Goal: Task Accomplishment & Management: Manage account settings

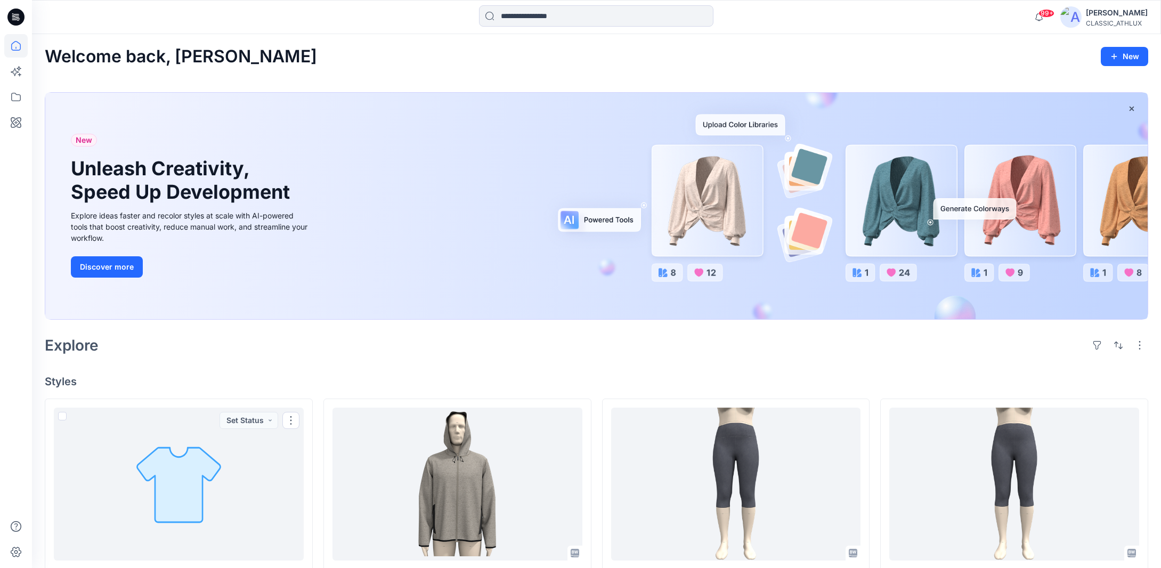
scroll to position [479, 0]
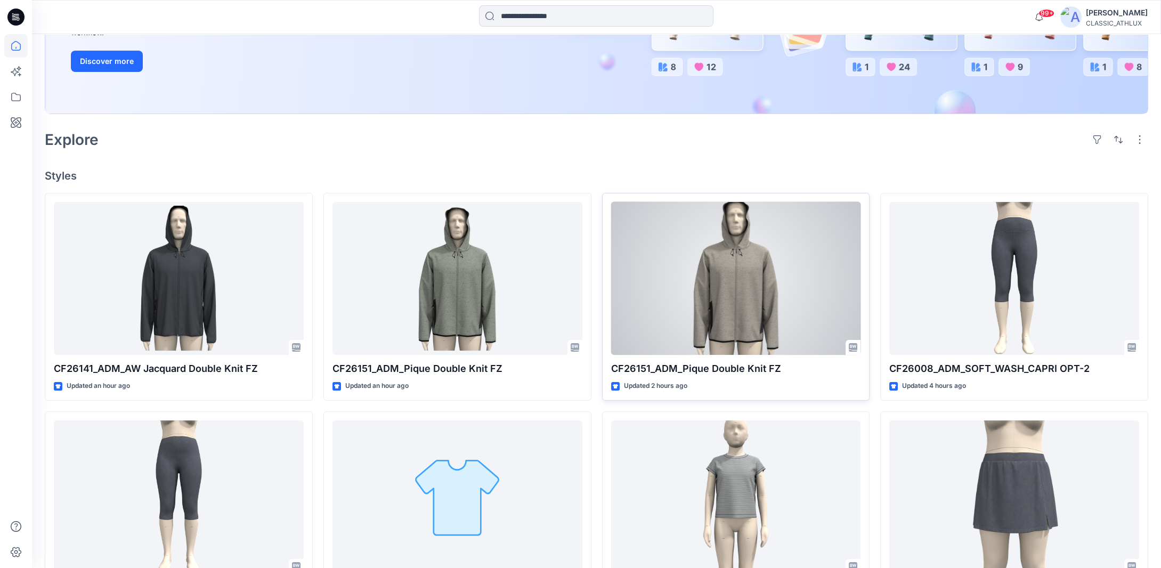
scroll to position [213, 0]
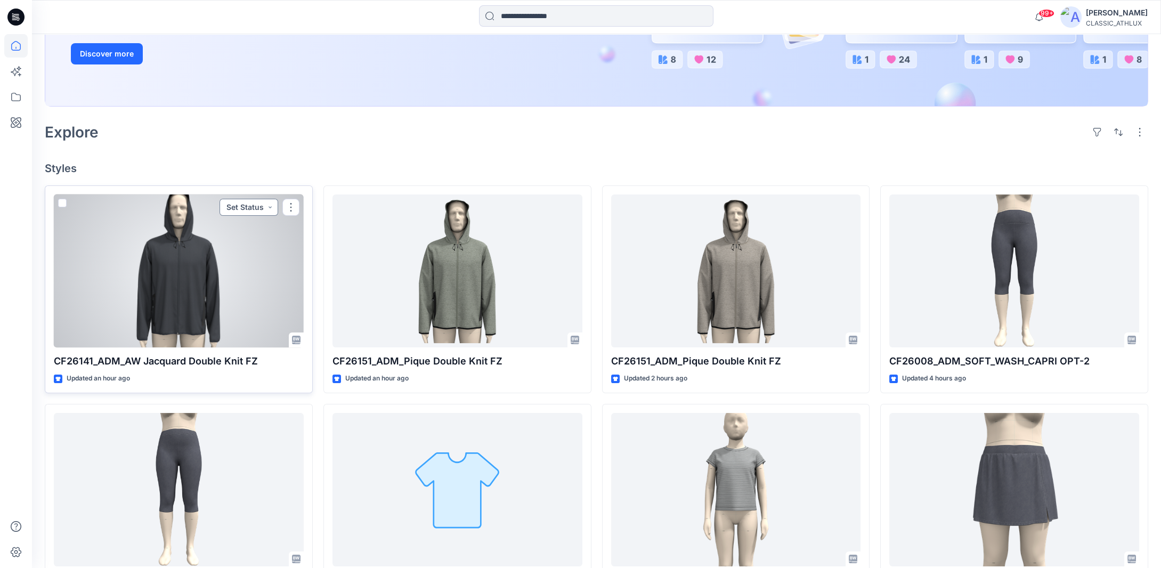
click at [268, 207] on button "Set Status" at bounding box center [248, 207] width 59 height 17
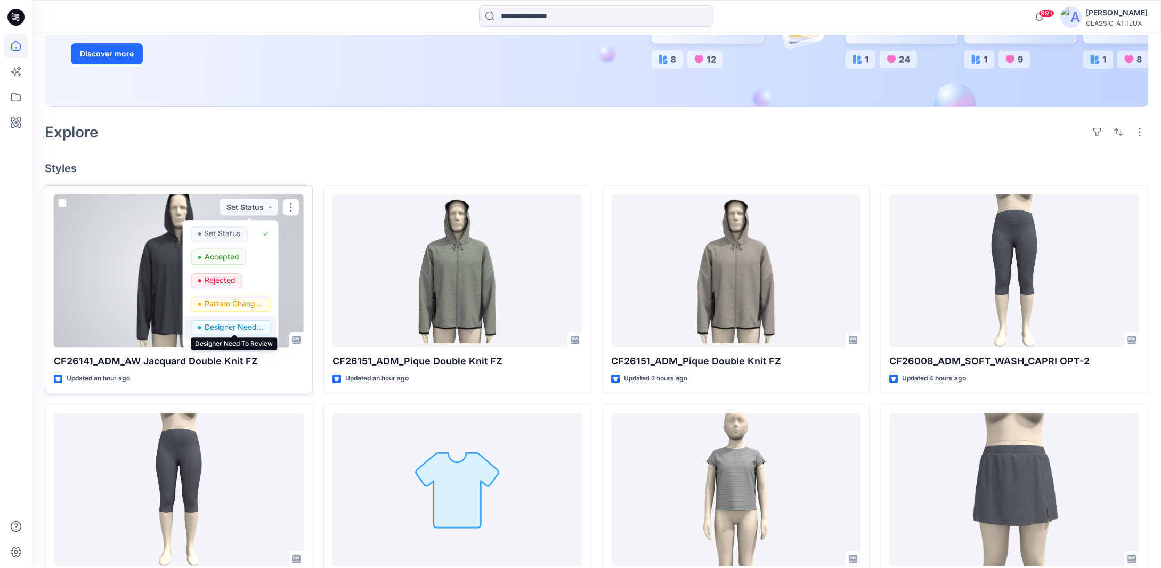
click at [212, 326] on p "Designer Need To Review" at bounding box center [234, 327] width 60 height 14
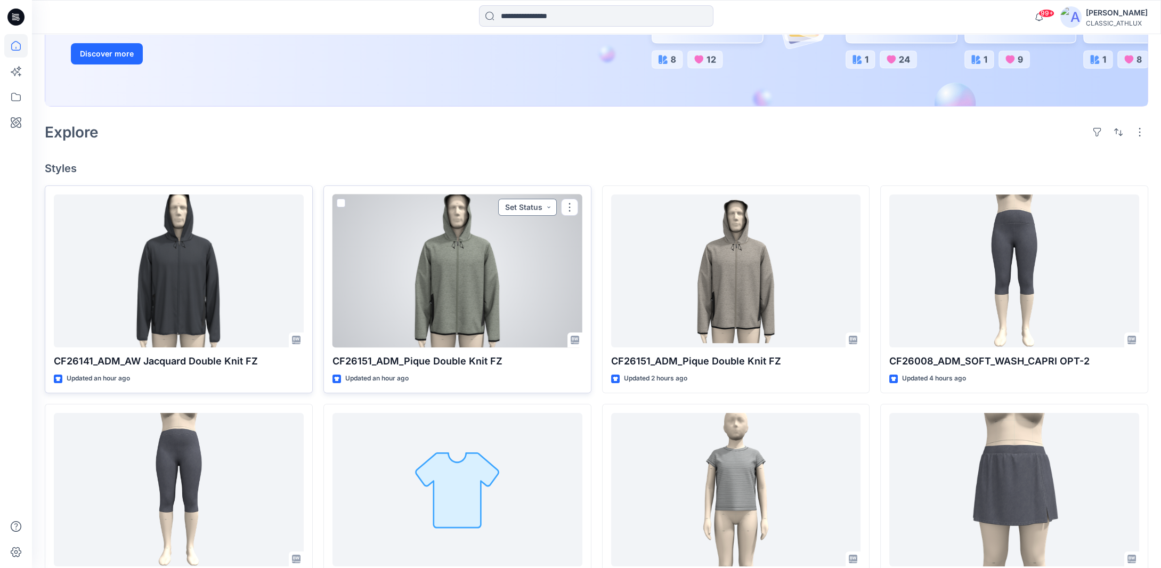
click at [548, 207] on button "Set Status" at bounding box center [527, 207] width 59 height 17
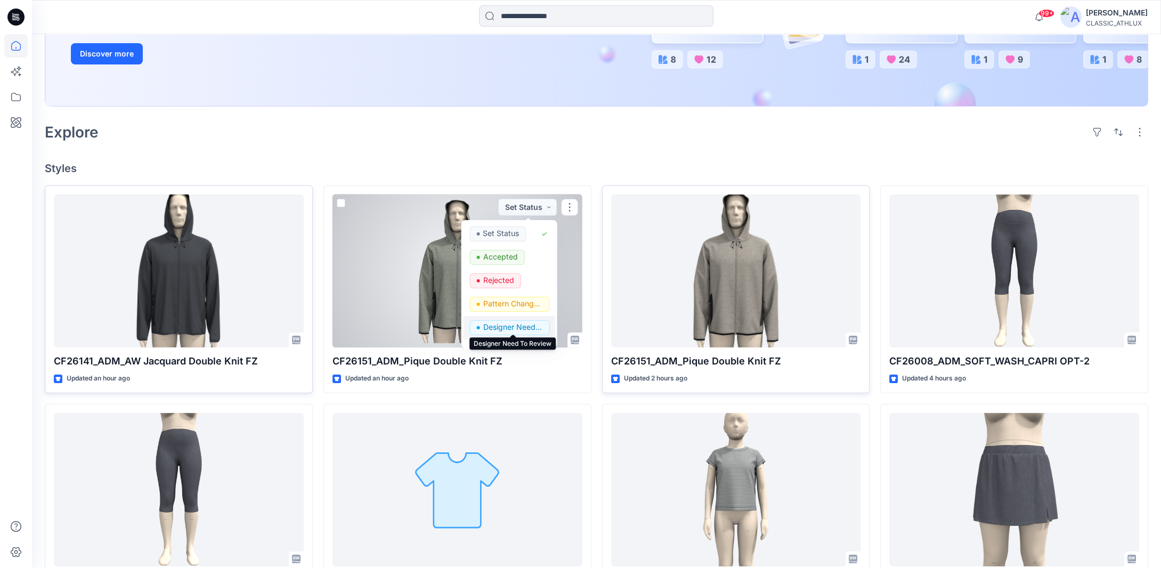
drag, startPoint x: 500, startPoint y: 323, endPoint x: 637, endPoint y: 304, distance: 138.8
click at [501, 323] on p "Designer Need To Review" at bounding box center [513, 327] width 60 height 14
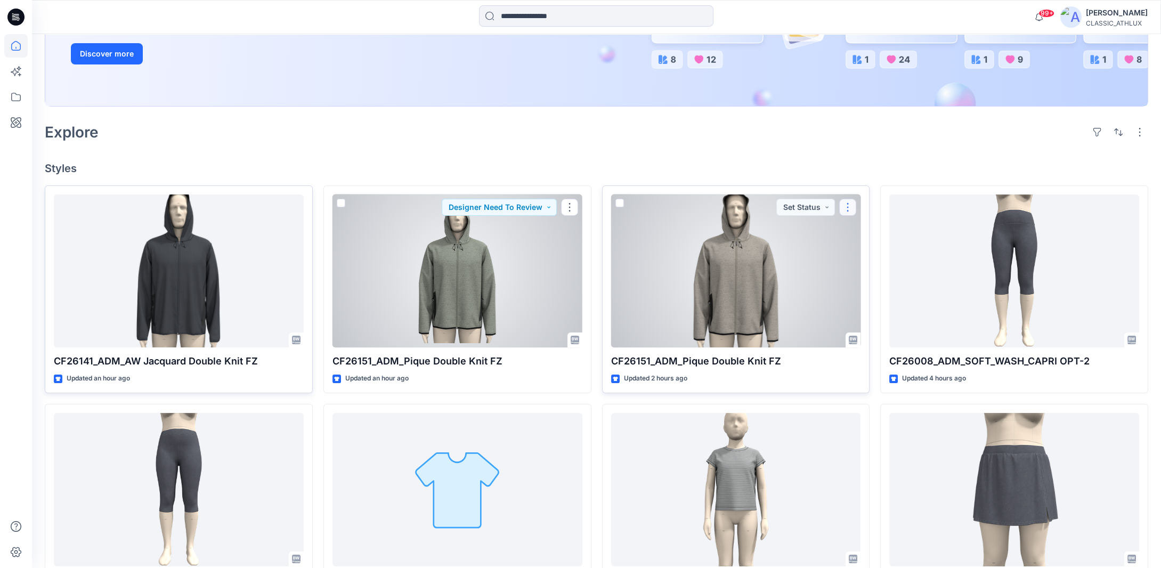
click at [846, 208] on button "button" at bounding box center [847, 207] width 17 height 17
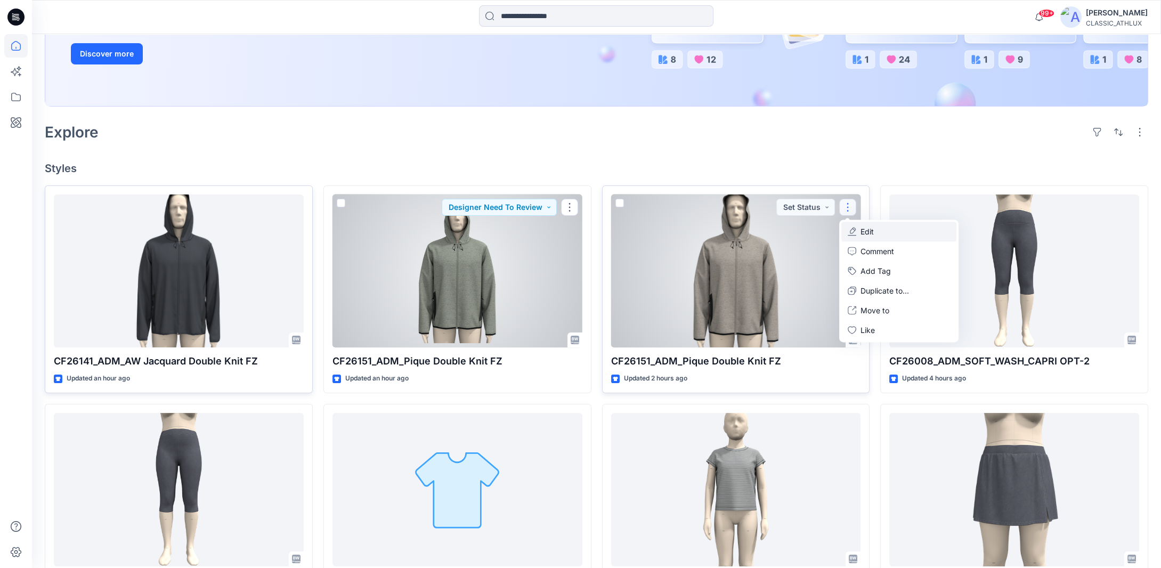
click at [864, 233] on p "Edit" at bounding box center [866, 231] width 13 height 11
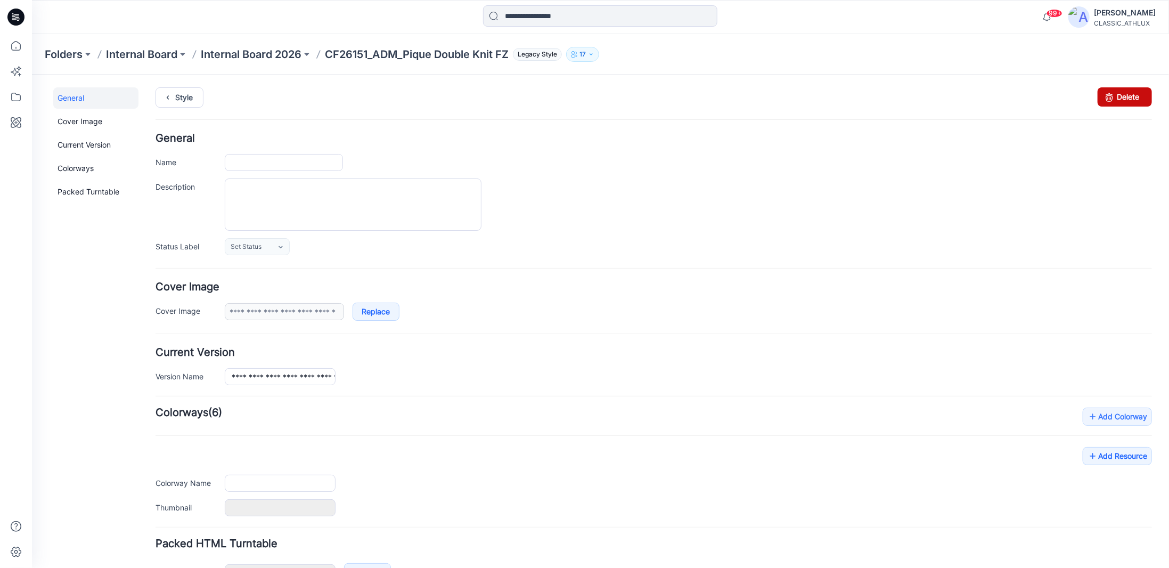
type input "**********"
drag, startPoint x: 1112, startPoint y: 96, endPoint x: 662, endPoint y: 124, distance: 451.0
click at [1112, 96] on link "Delete" at bounding box center [1124, 96] width 54 height 19
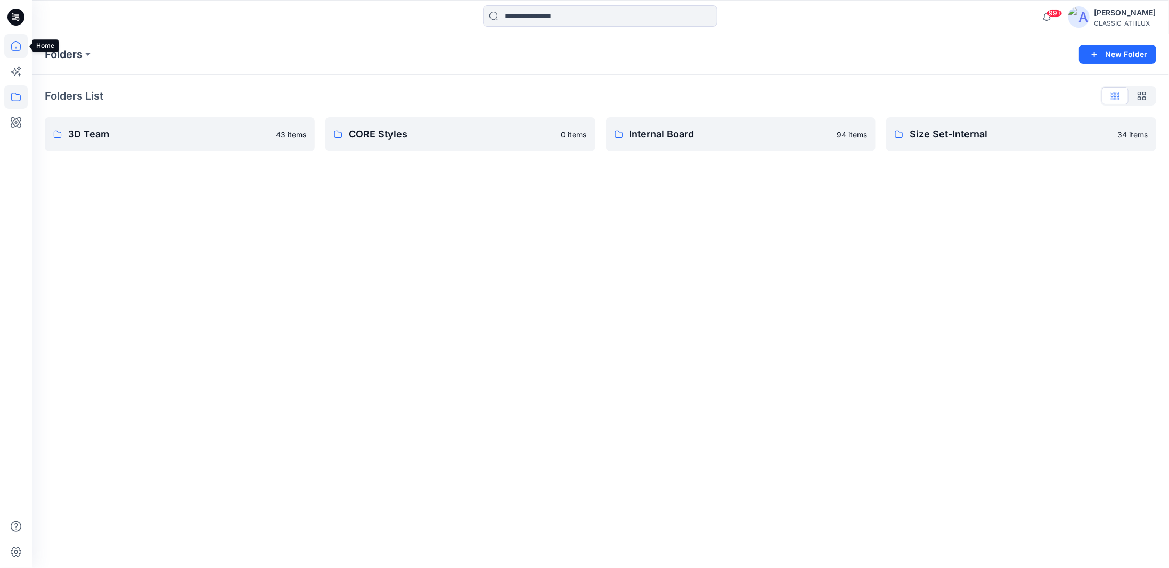
click at [12, 47] on icon at bounding box center [15, 45] width 23 height 23
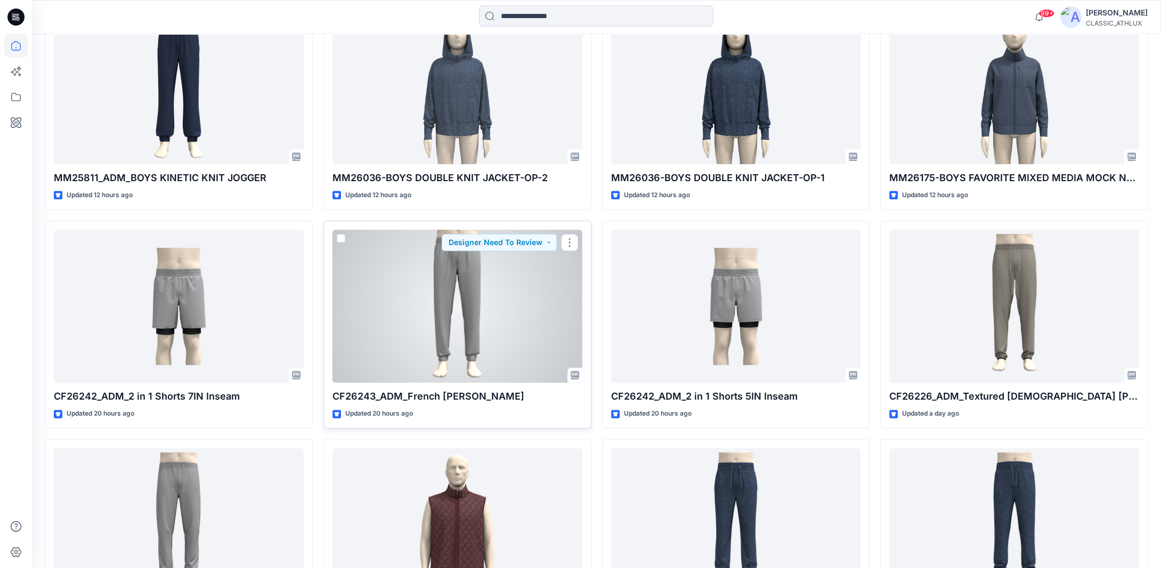
scroll to position [1058, 0]
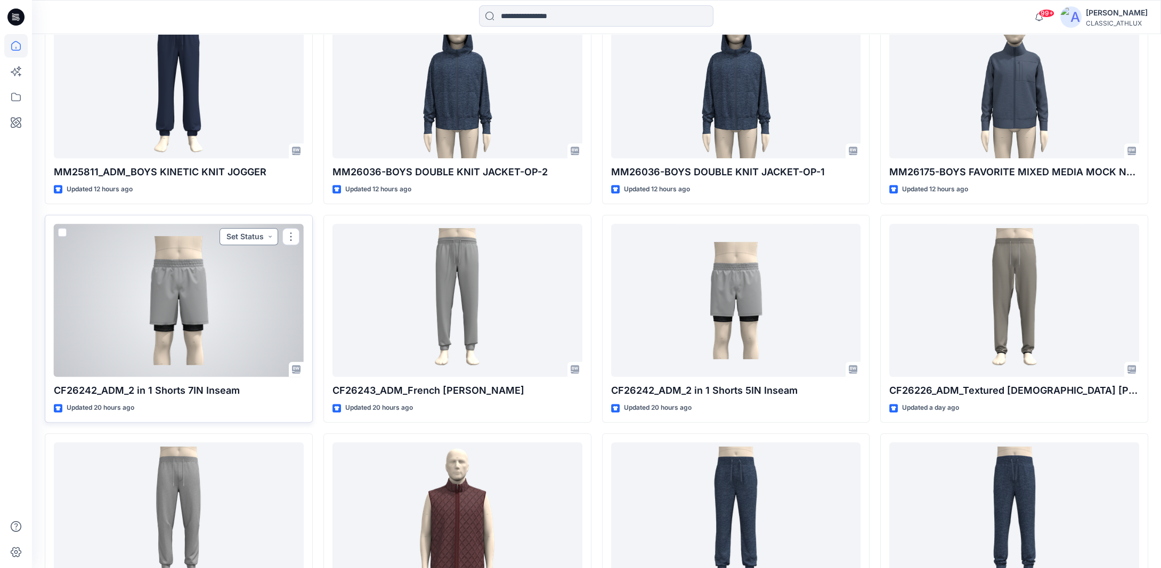
click at [267, 235] on button "Set Status" at bounding box center [248, 236] width 59 height 17
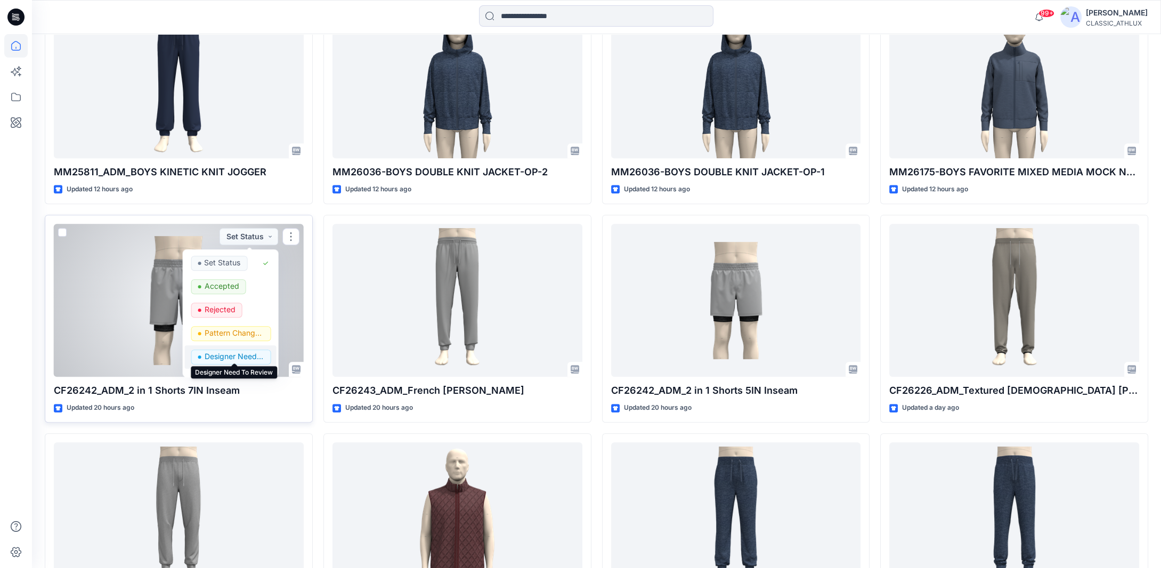
click at [229, 354] on p "Designer Need To Review" at bounding box center [234, 356] width 60 height 14
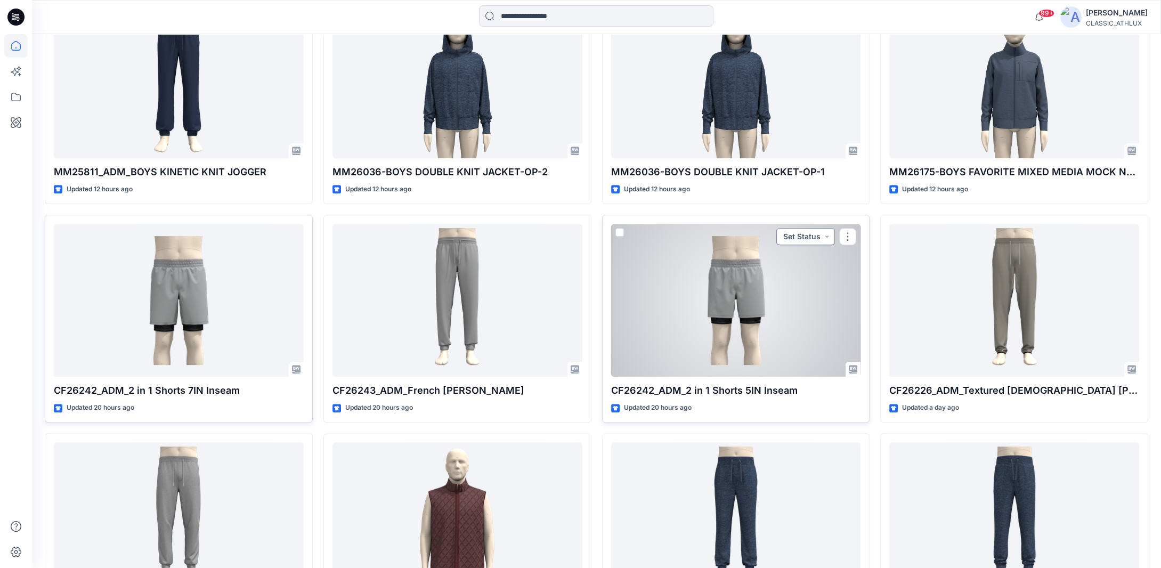
click at [825, 235] on button "Set Status" at bounding box center [805, 236] width 59 height 17
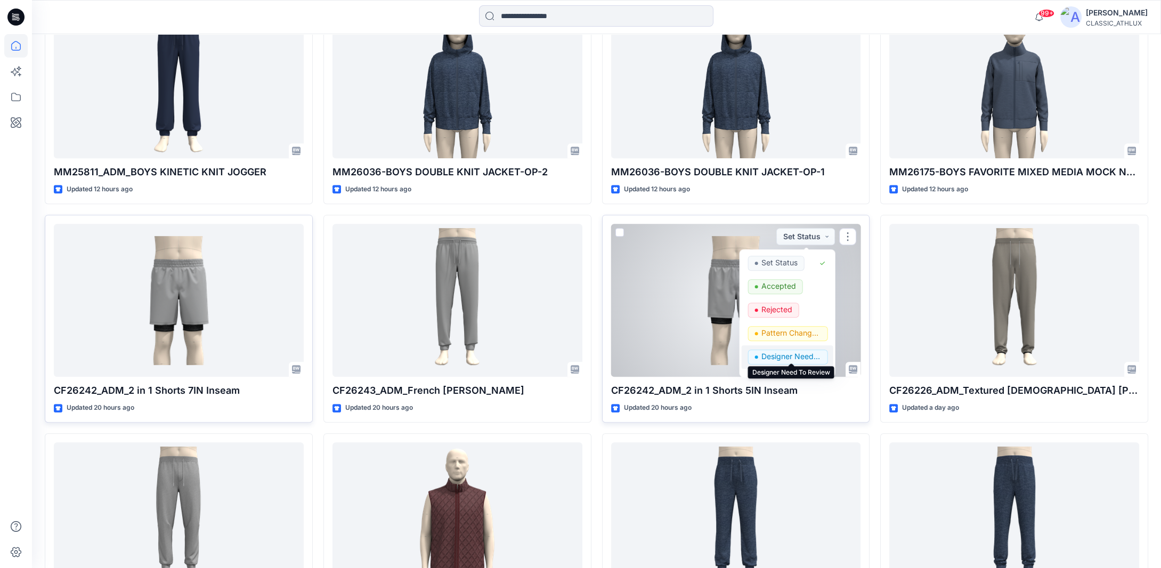
click at [793, 351] on p "Designer Need To Review" at bounding box center [791, 356] width 60 height 14
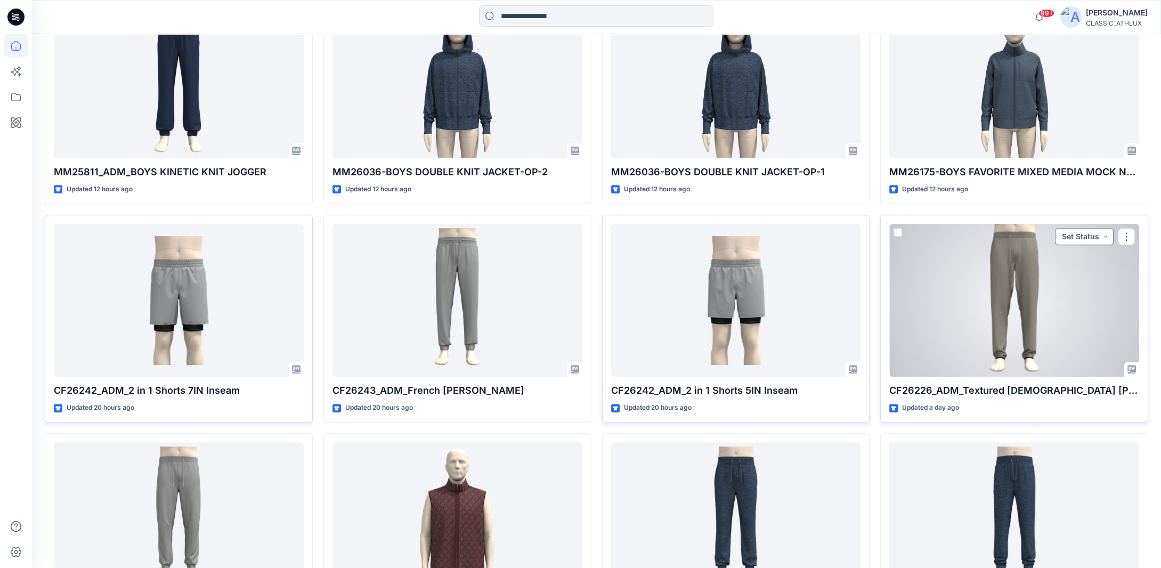
click at [1108, 233] on button "Set Status" at bounding box center [1084, 236] width 59 height 17
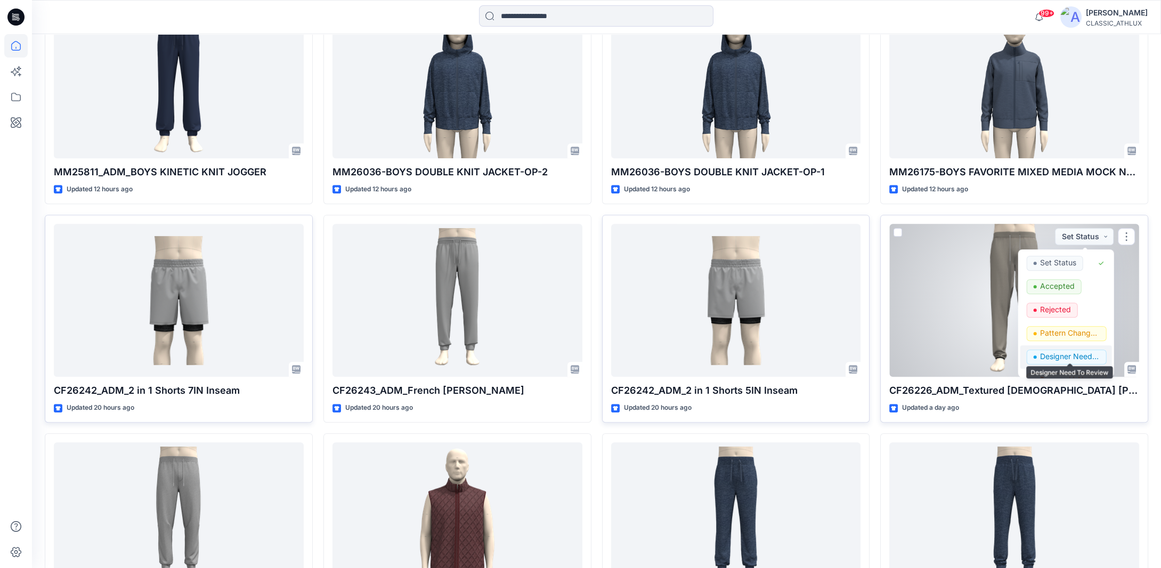
click at [1069, 351] on p "Designer Need To Review" at bounding box center [1070, 356] width 60 height 14
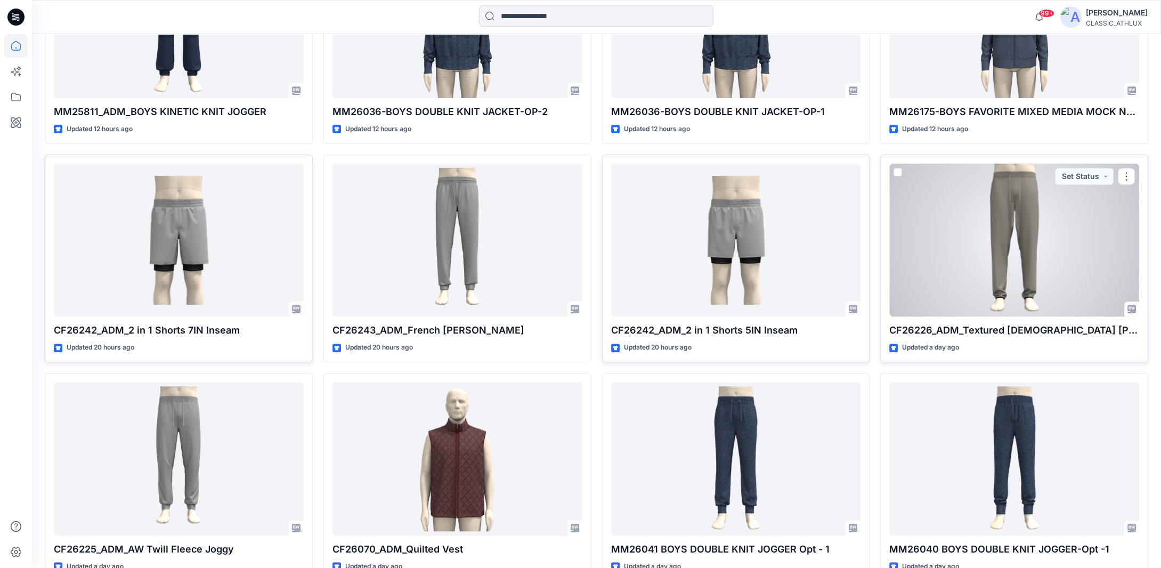
scroll to position [1218, 0]
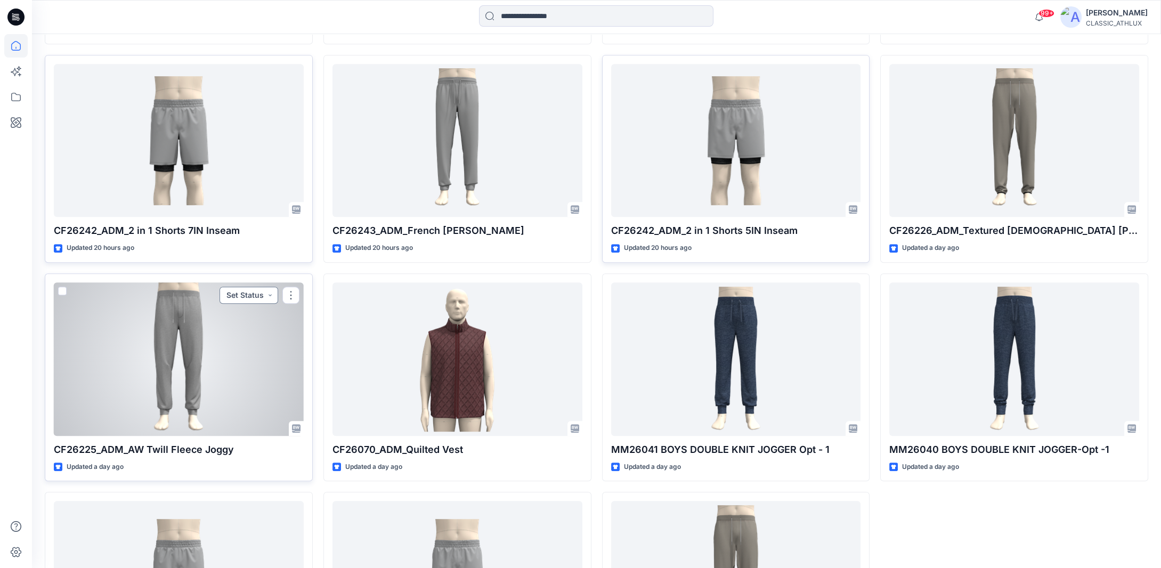
click at [271, 296] on button "Set Status" at bounding box center [248, 295] width 59 height 17
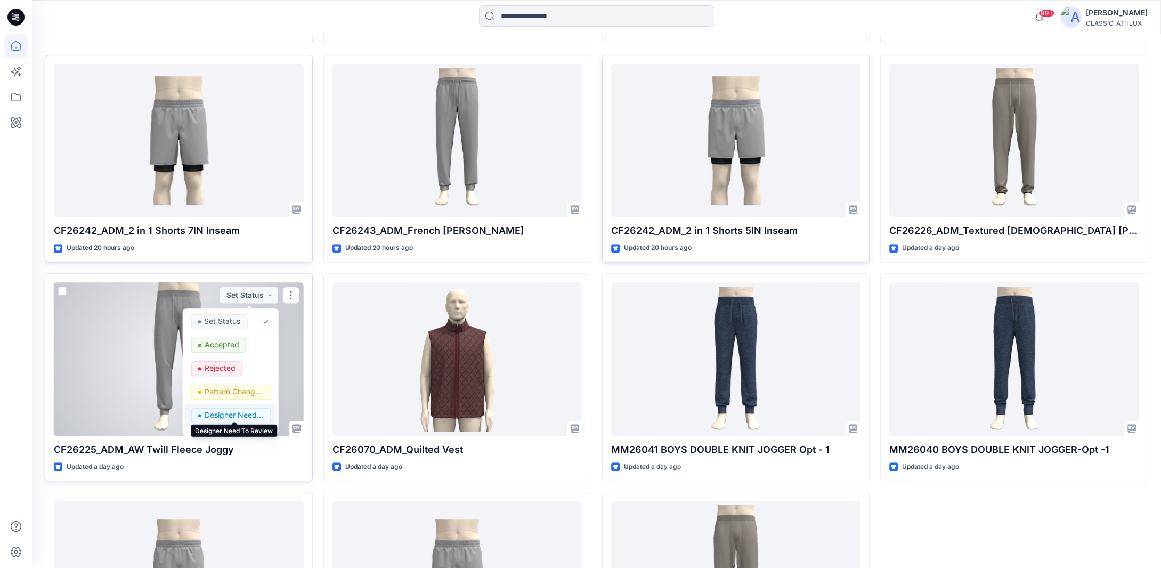
click at [222, 411] on p "Designer Need To Review" at bounding box center [234, 415] width 60 height 14
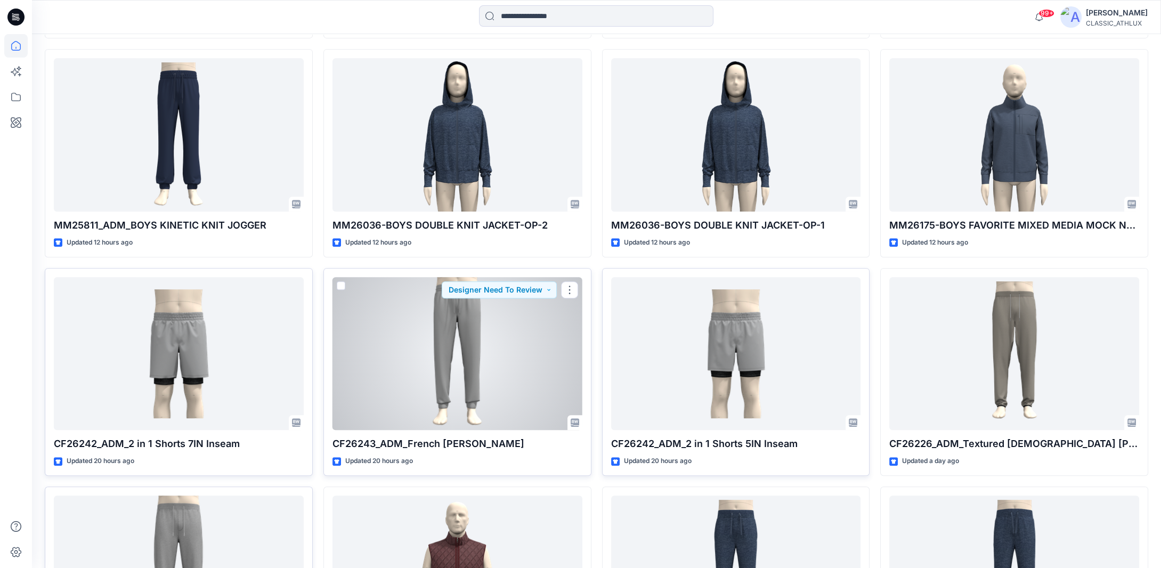
scroll to position [1058, 0]
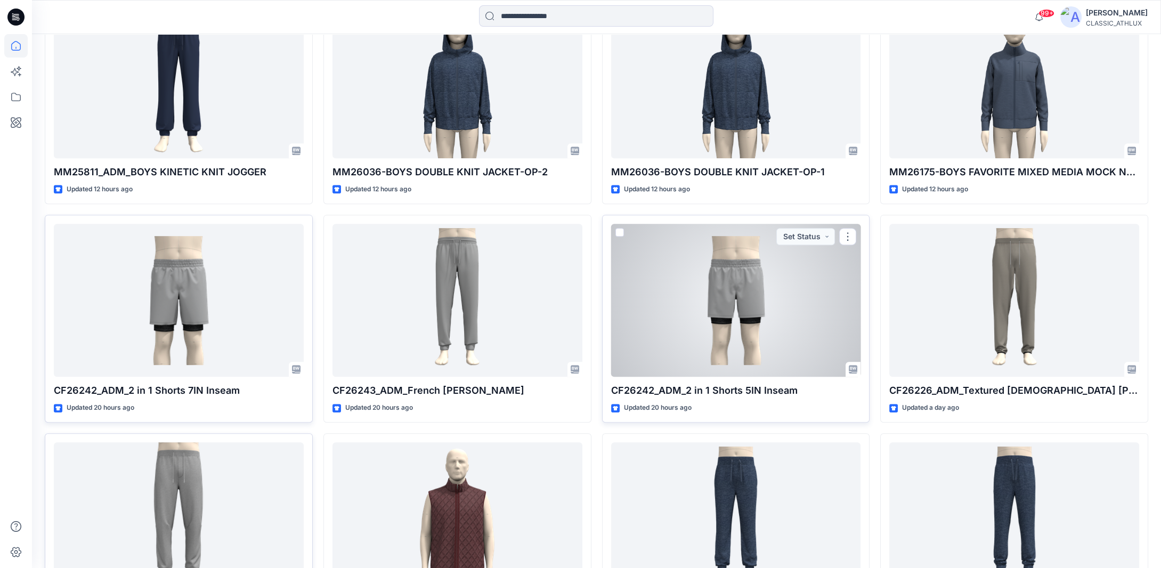
click at [795, 273] on div at bounding box center [736, 300] width 250 height 153
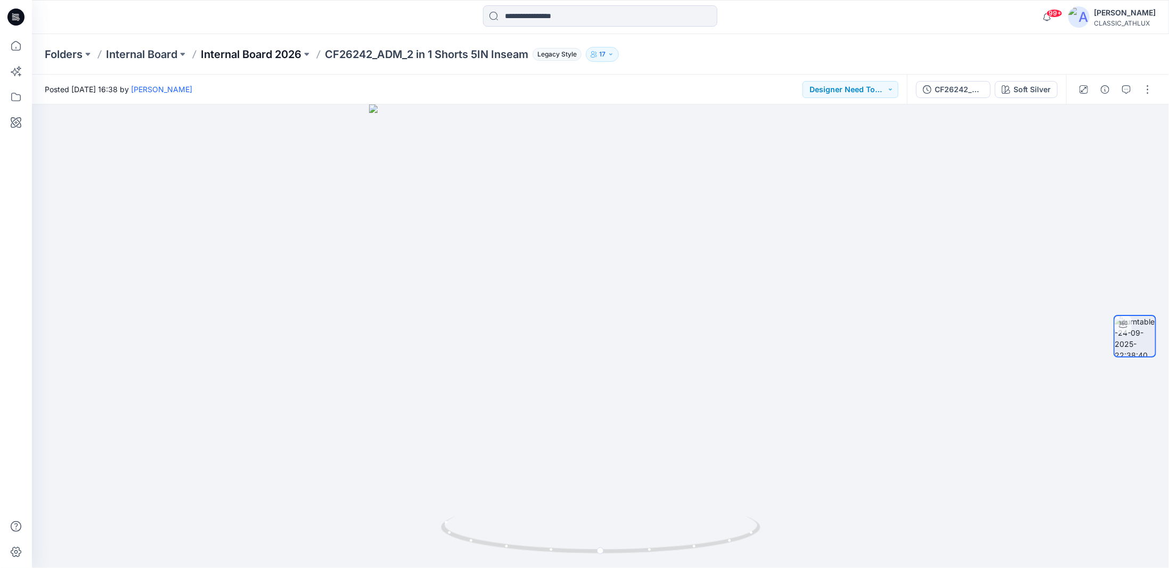
click at [266, 54] on p "Internal Board 2026" at bounding box center [251, 54] width 101 height 15
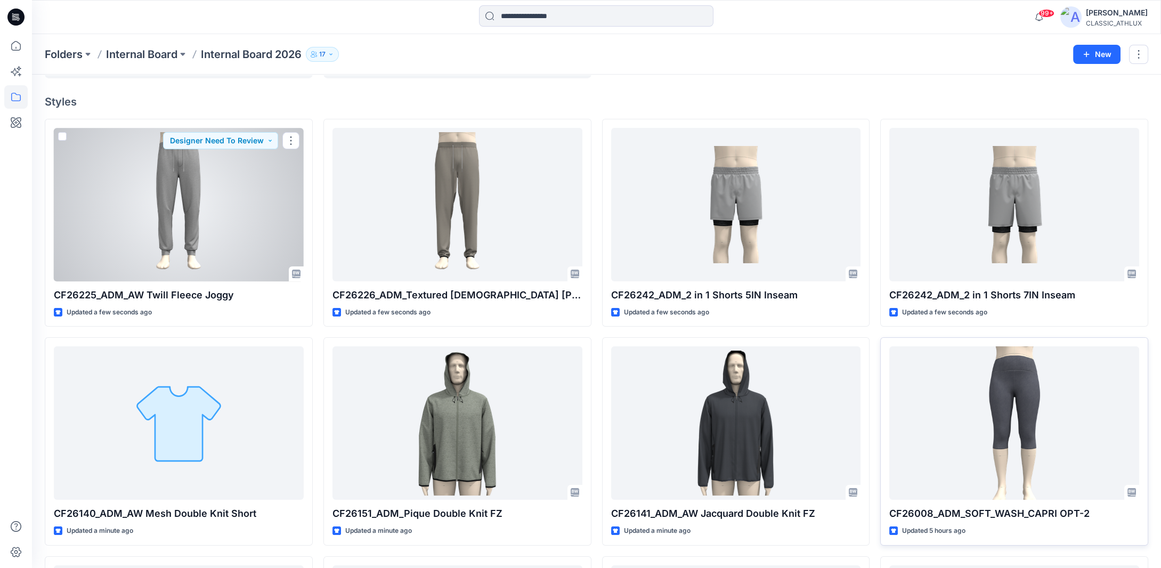
scroll to position [161, 0]
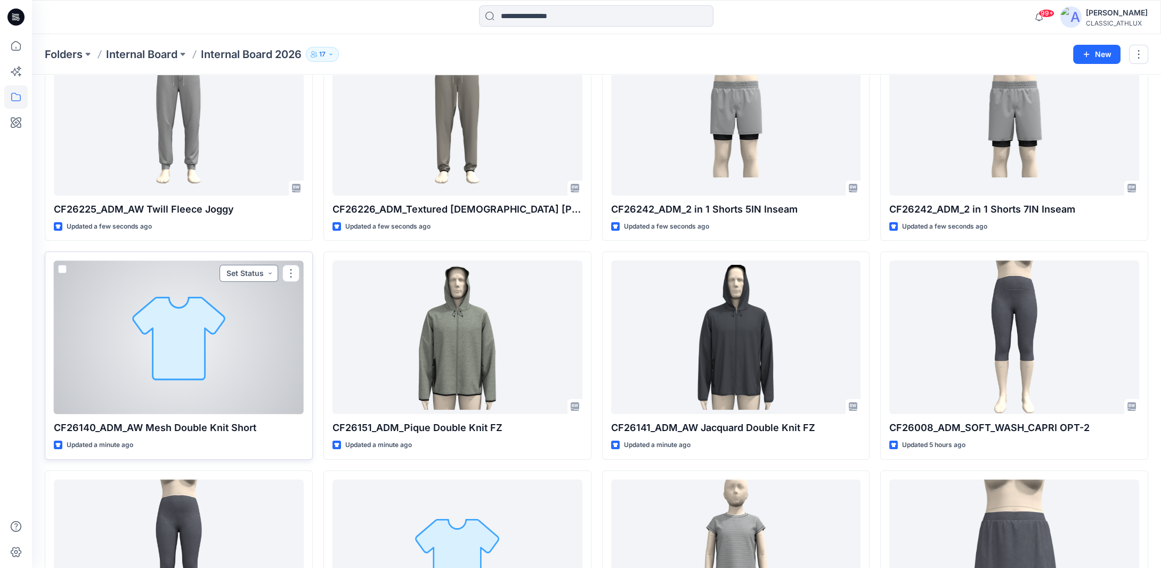
click at [272, 273] on button "Set Status" at bounding box center [248, 273] width 59 height 17
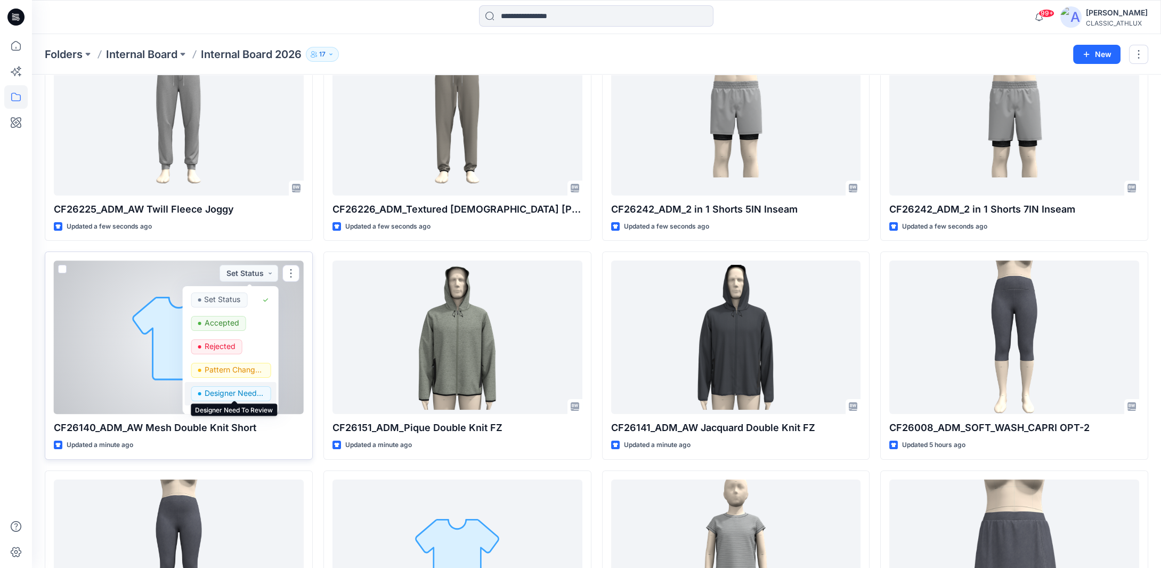
click at [246, 394] on p "Designer Need To Review" at bounding box center [234, 393] width 60 height 14
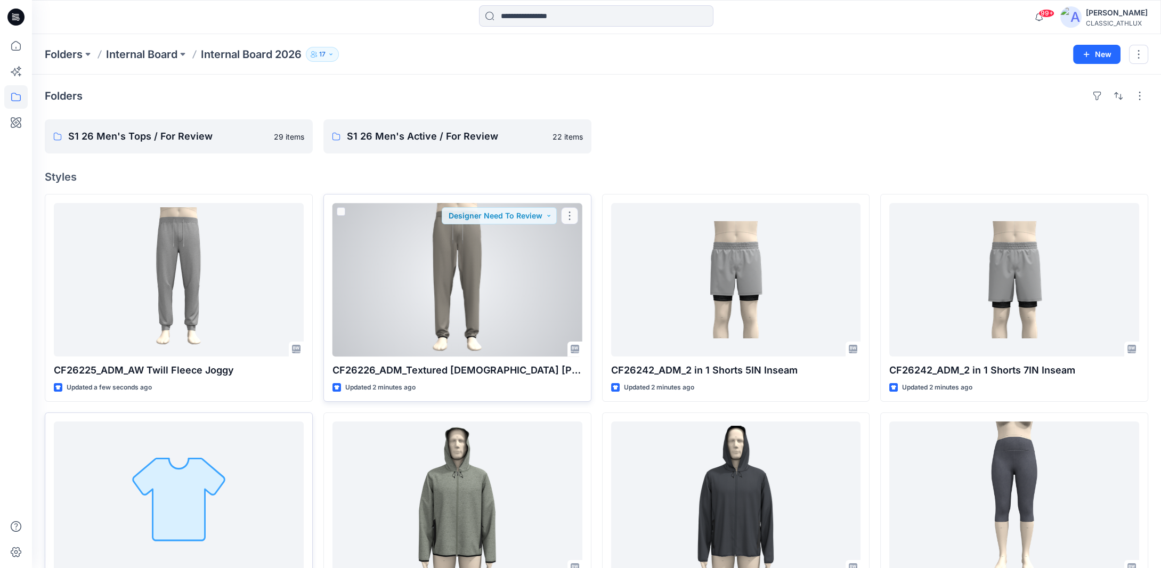
scroll to position [160, 0]
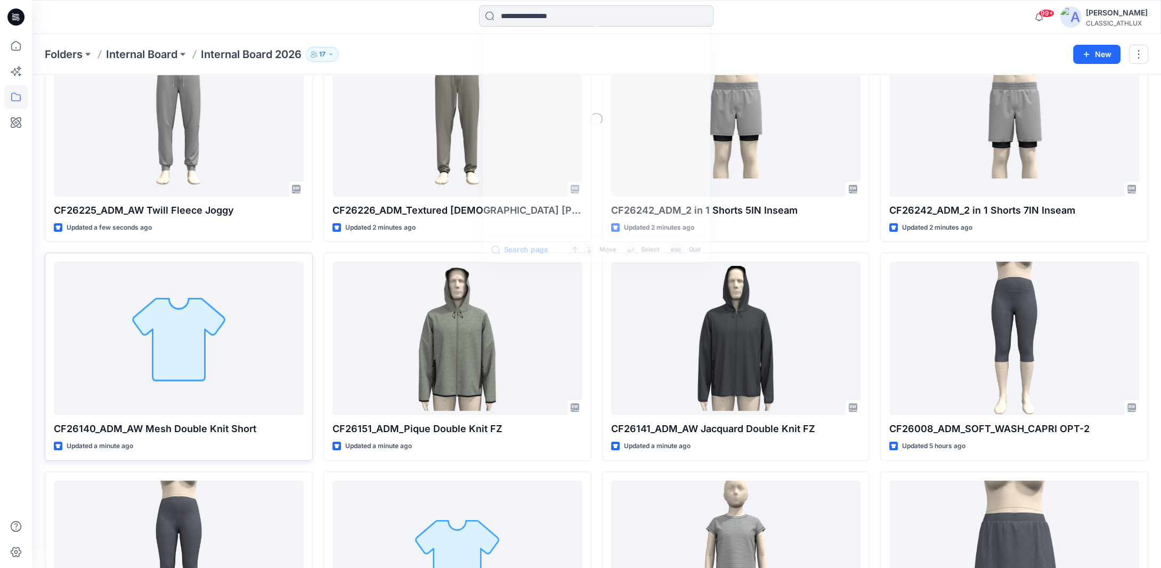
click at [591, 15] on input at bounding box center [596, 15] width 234 height 21
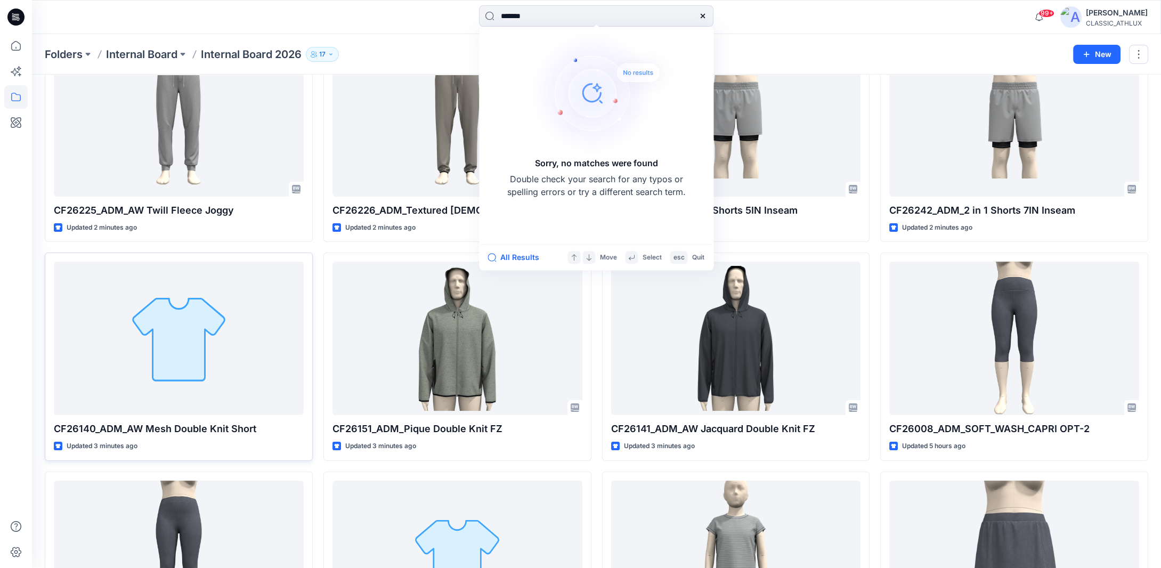
type input "*******"
